Goal: Task Accomplishment & Management: Use online tool/utility

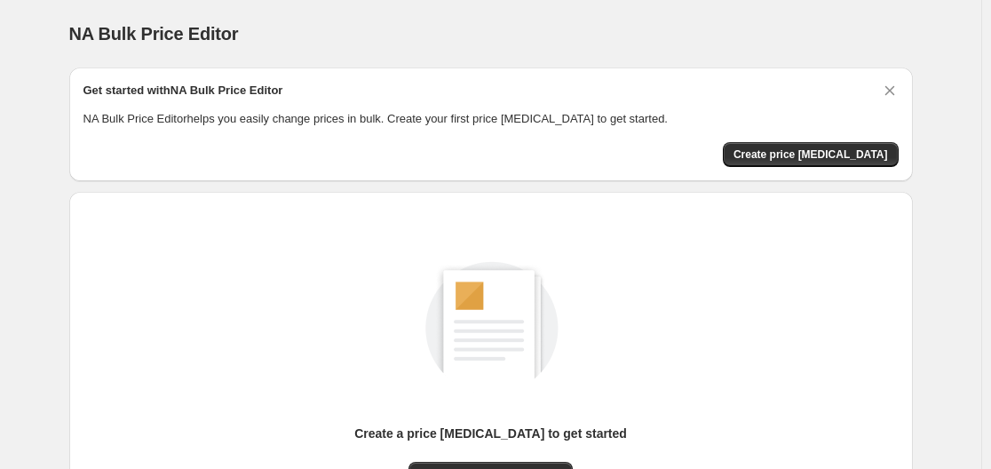
scroll to position [196, 0]
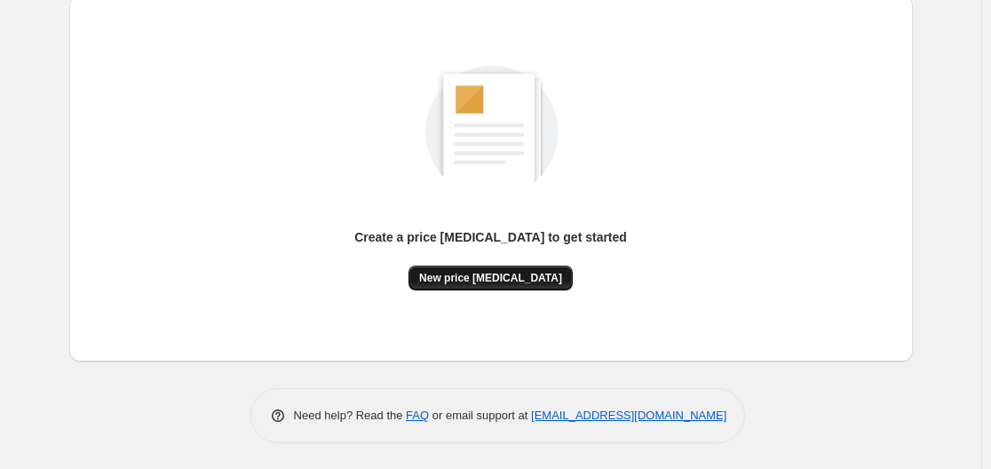
click at [470, 271] on span "New price [MEDICAL_DATA]" at bounding box center [490, 278] width 143 height 14
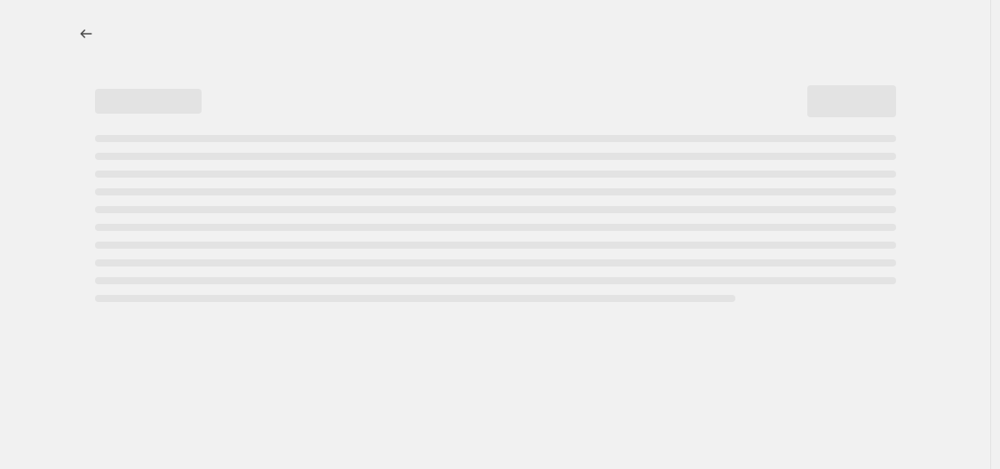
select select "percentage"
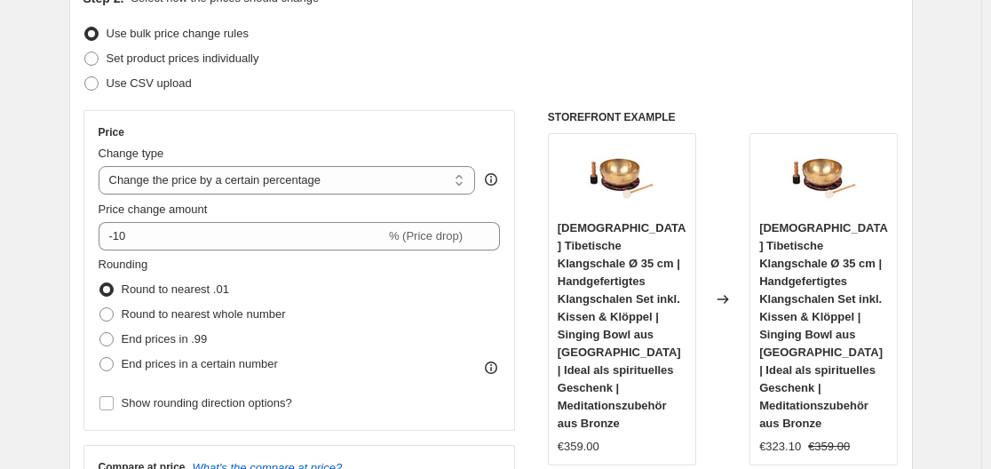
scroll to position [266, 0]
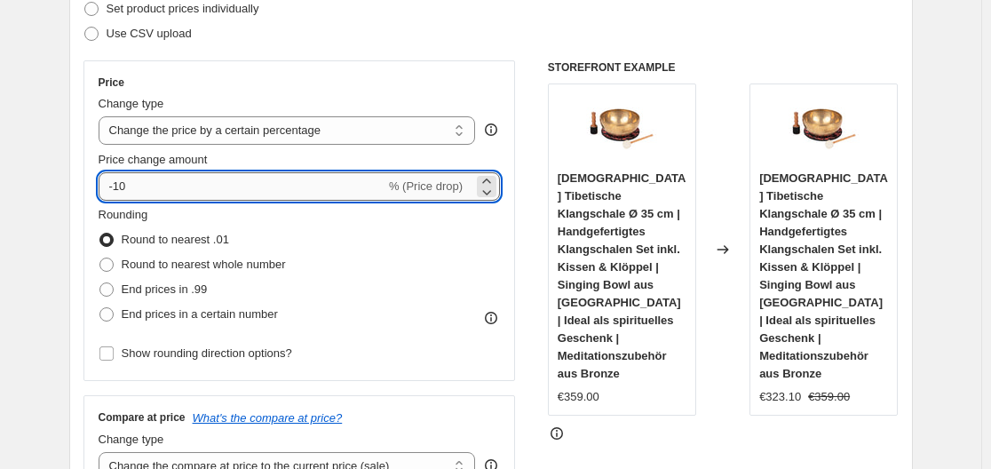
click at [267, 193] on input "-10" at bounding box center [242, 186] width 287 height 28
type input "-1"
type input "-35"
click at [84, 144] on div "Step 2. Select how the prices should change Use bulk price change rules Set pro…" at bounding box center [491, 237] width 844 height 624
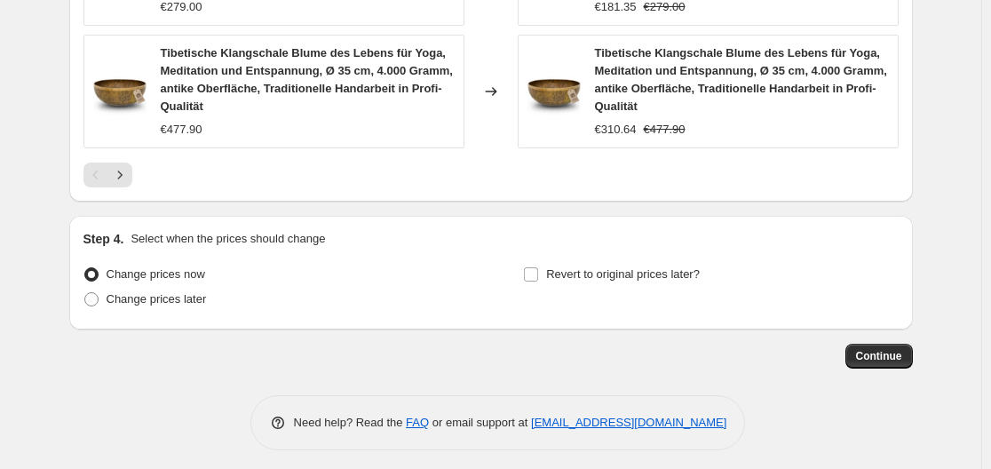
scroll to position [1549, 0]
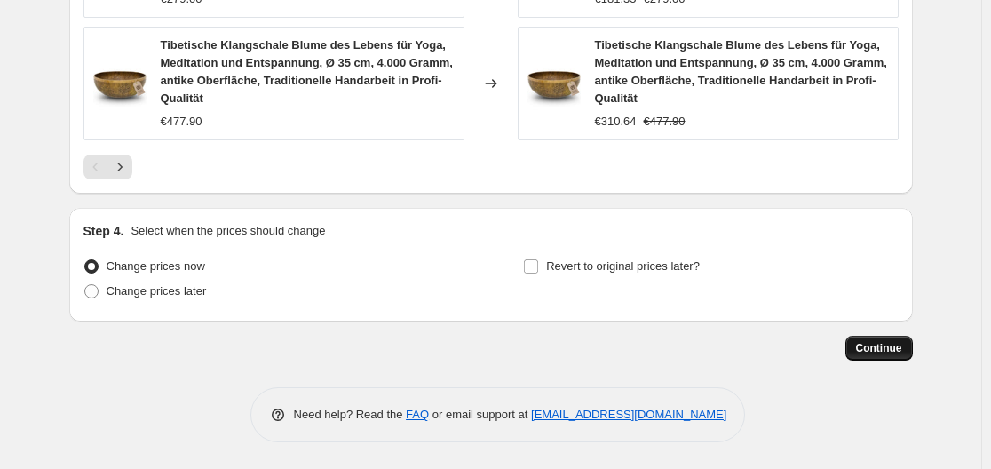
click at [874, 345] on span "Continue" at bounding box center [879, 348] width 46 height 14
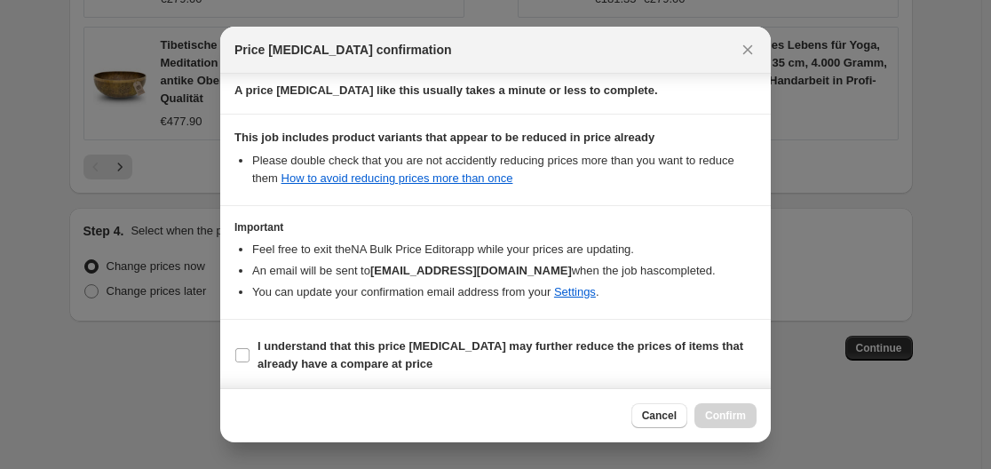
scroll to position [279, 0]
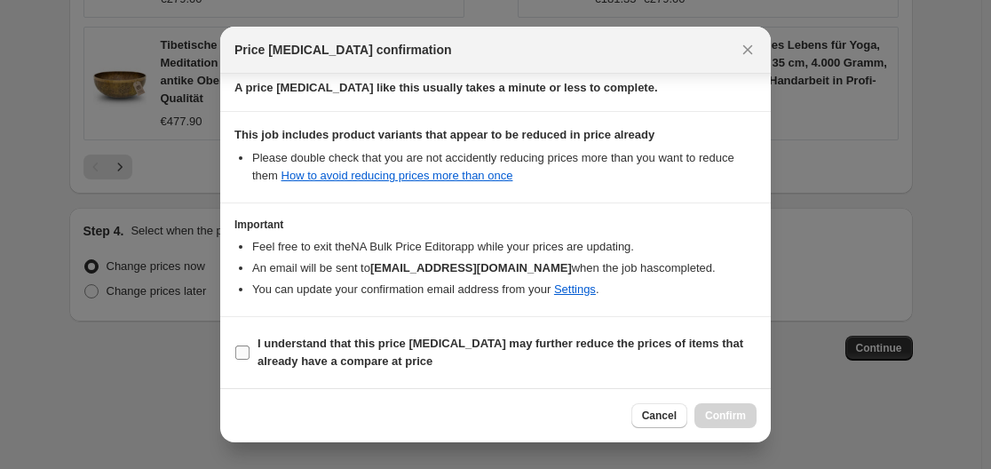
click at [255, 354] on label "I understand that this price [MEDICAL_DATA] may further reduce the prices of it…" at bounding box center [495, 352] width 522 height 43
click at [250, 354] on input "I understand that this price [MEDICAL_DATA] may further reduce the prices of it…" at bounding box center [242, 353] width 14 height 14
checkbox input "true"
click at [725, 413] on span "Confirm" at bounding box center [725, 416] width 41 height 14
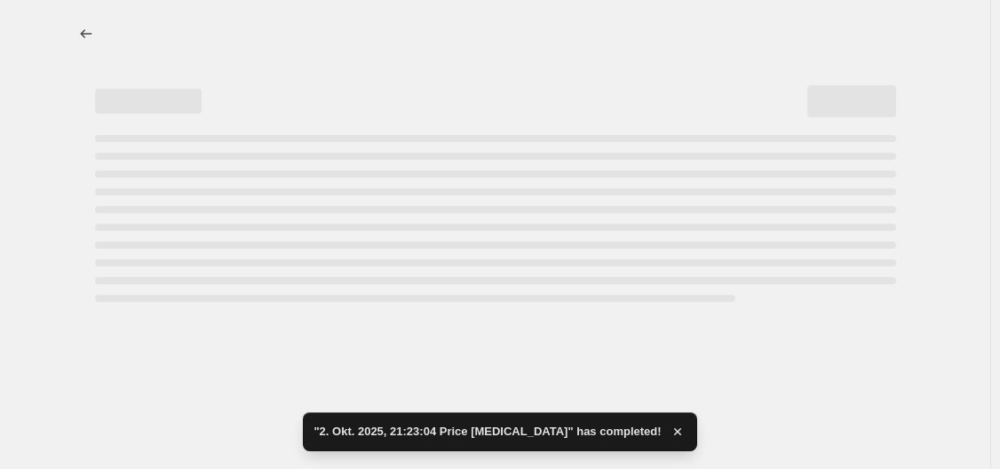
select select "percentage"
